Goal: Communication & Community: Connect with others

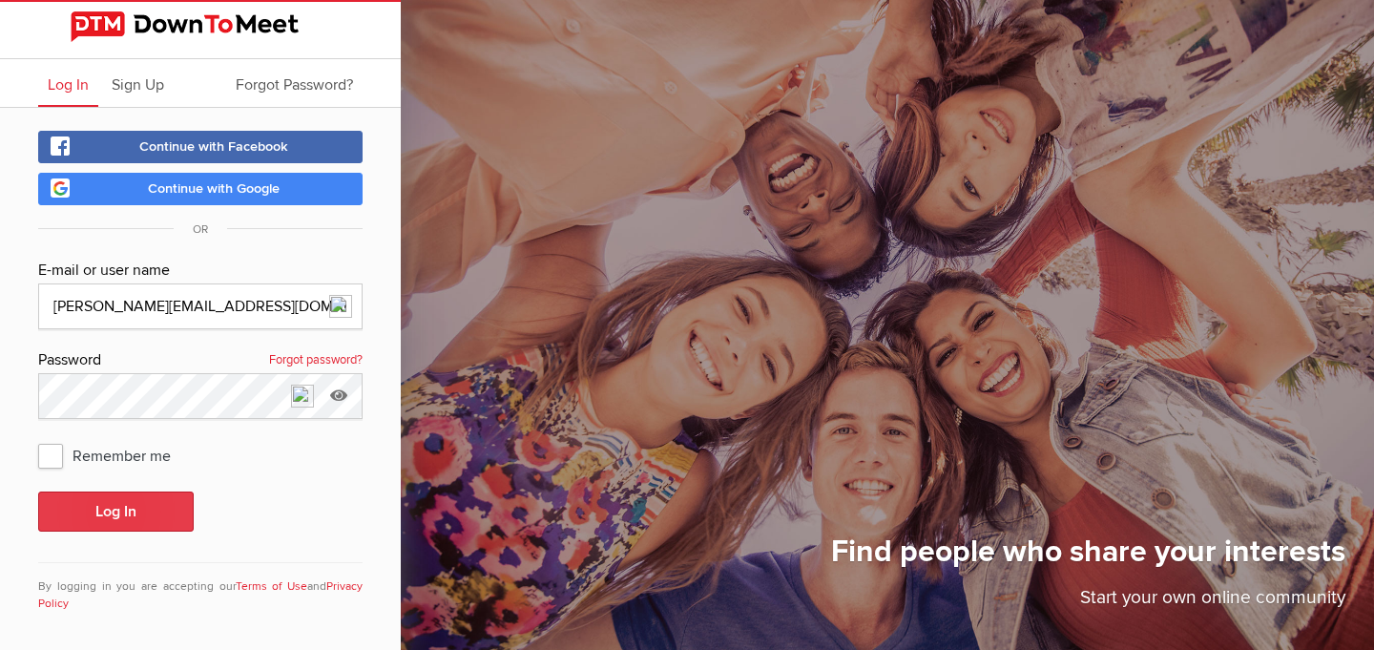
click at [131, 510] on button "Log In" at bounding box center [116, 511] width 156 height 40
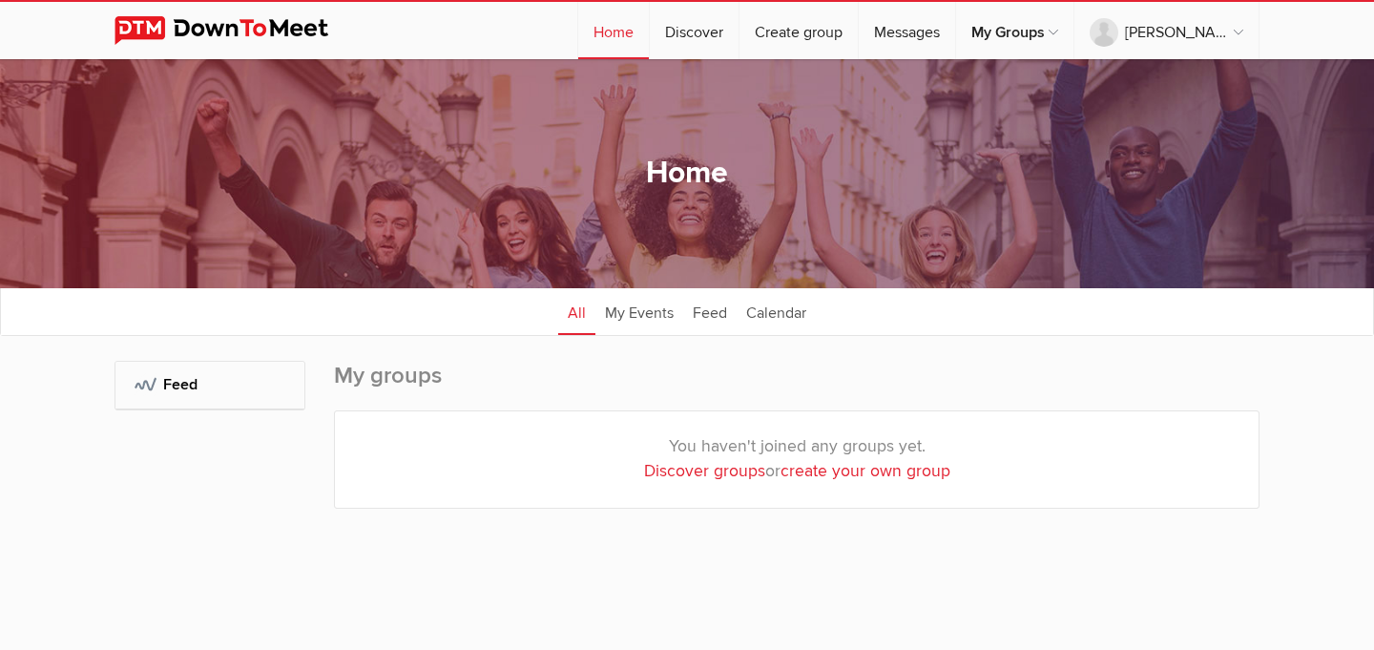
click at [103, 509] on sp-group-dashboard "Home All categories Within 10 miles Within 25 miles Within 50 miles Within 100 …" at bounding box center [687, 331] width 1374 height 545
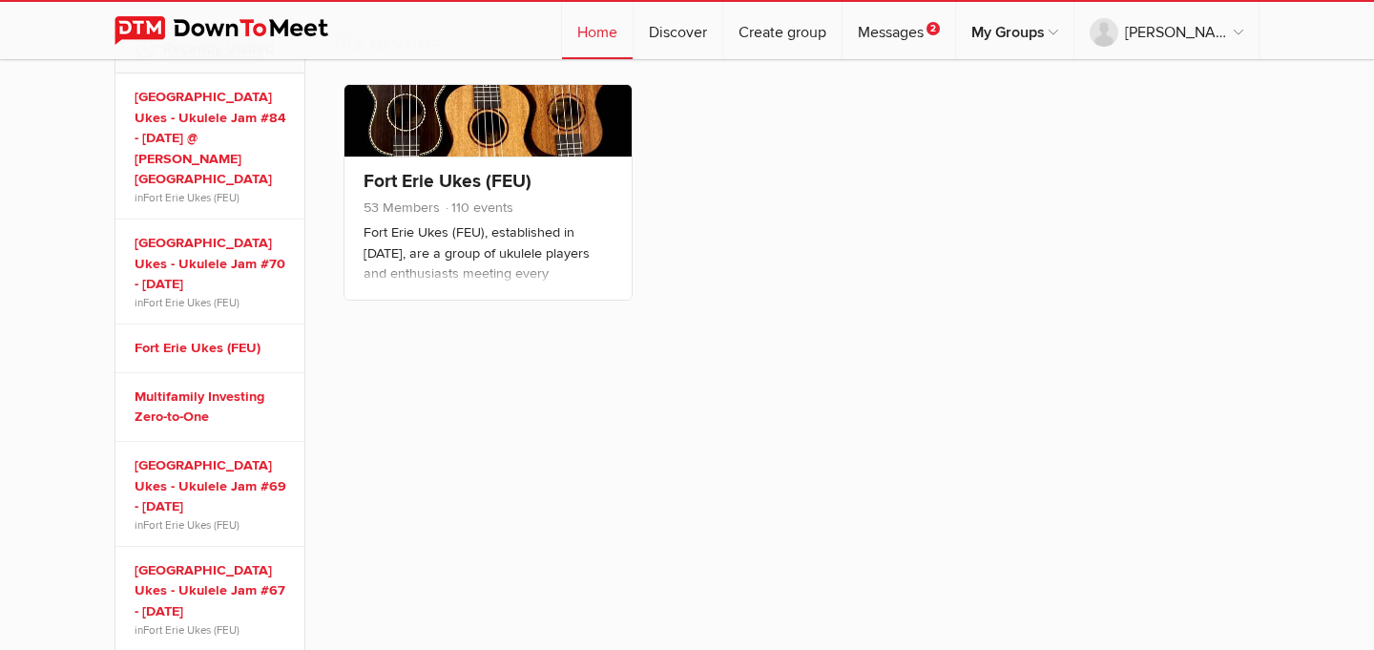
scroll to position [360, 0]
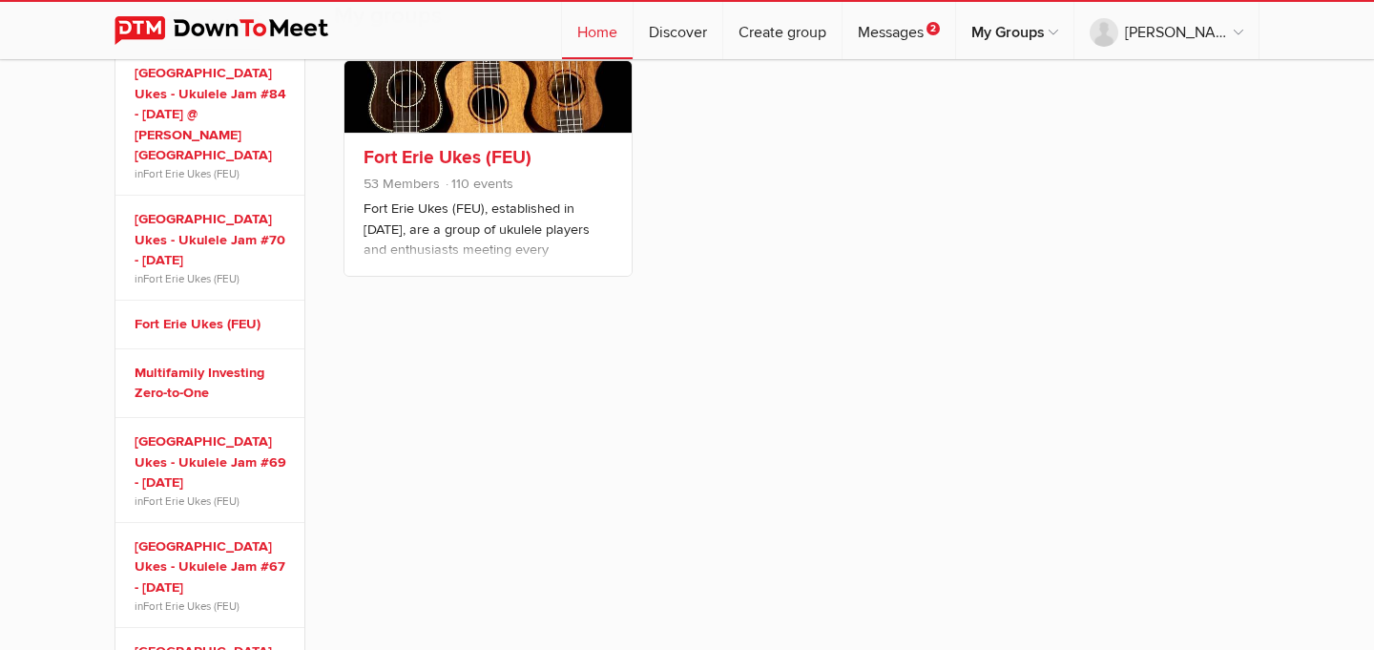
click at [460, 156] on link "Fort Erie Ukes (FEU)" at bounding box center [448, 157] width 168 height 23
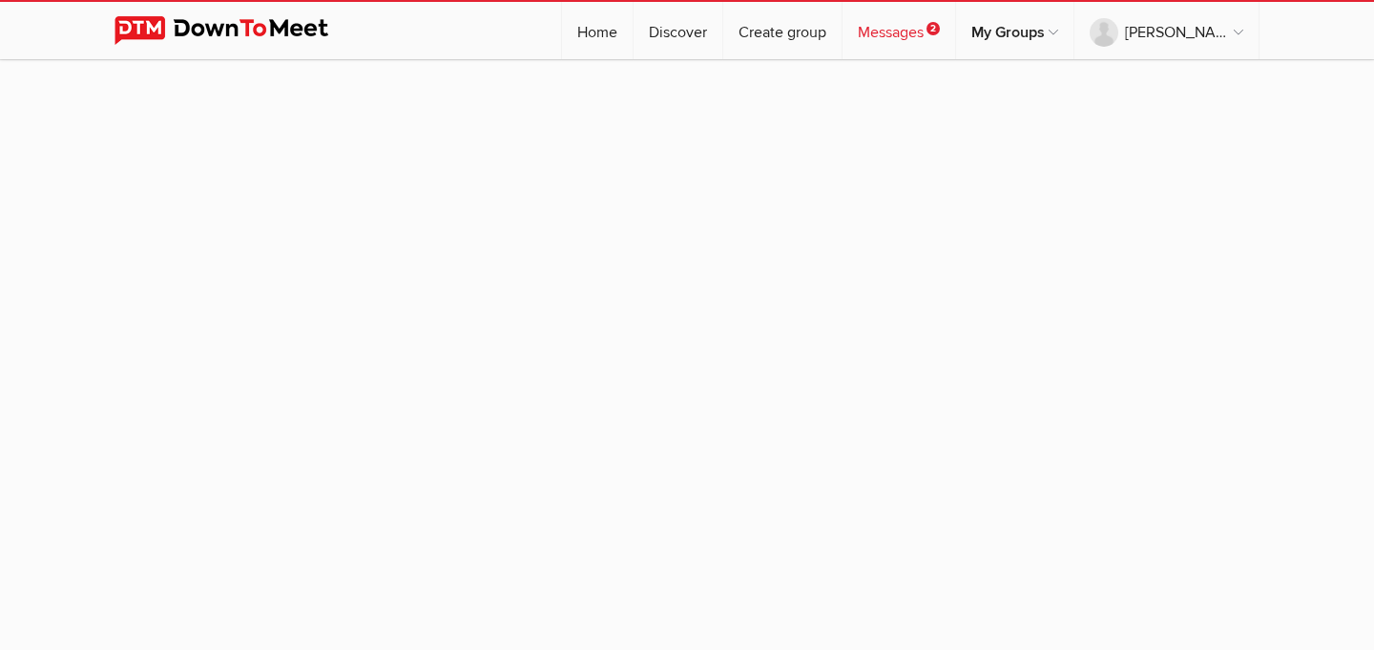
click at [942, 30] on link "Messages 2" at bounding box center [898, 30] width 113 height 57
